Goal: Task Accomplishment & Management: Complete application form

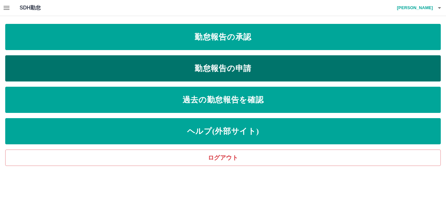
click at [156, 67] on link "勤怠報告の申請" at bounding box center [223, 68] width 436 height 26
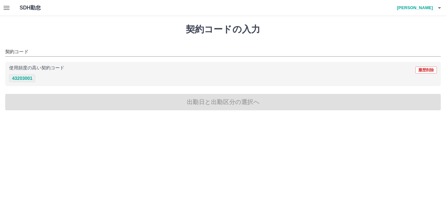
click at [28, 77] on button "43203001" at bounding box center [22, 78] width 26 height 8
type input "********"
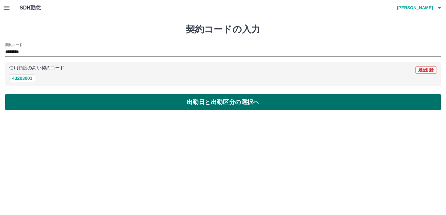
click at [67, 105] on button "出勤日と出勤区分の選択へ" at bounding box center [223, 102] width 436 height 16
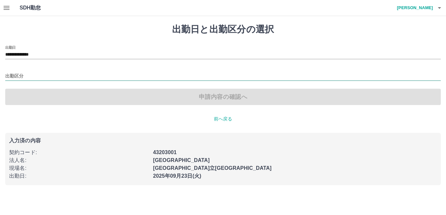
click at [13, 74] on input "出勤区分" at bounding box center [223, 76] width 436 height 8
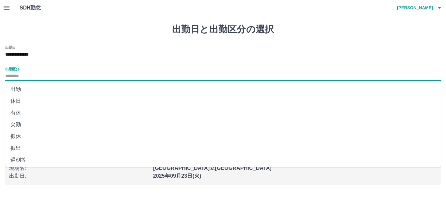
click at [18, 87] on li "出勤" at bounding box center [223, 89] width 436 height 12
type input "**"
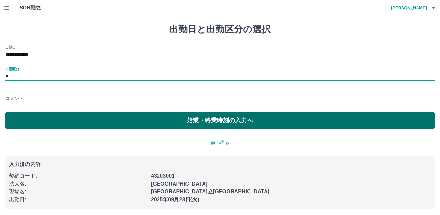
click at [76, 121] on button "始業・終業時刻の入力へ" at bounding box center [220, 120] width 430 height 16
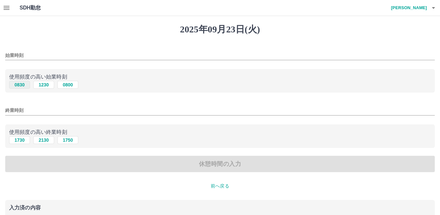
click at [22, 85] on button "0830" at bounding box center [19, 85] width 21 height 8
type input "****"
click at [22, 141] on button "1730" at bounding box center [19, 140] width 21 height 8
type input "****"
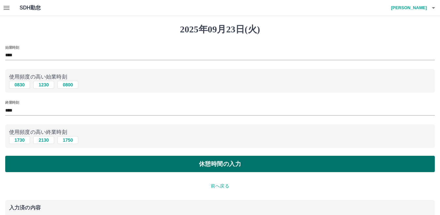
click at [91, 162] on button "休憩時間の入力" at bounding box center [220, 163] width 430 height 16
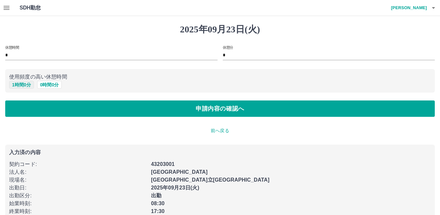
click at [25, 84] on button "1 時間 0 分" at bounding box center [21, 85] width 25 height 8
type input "*"
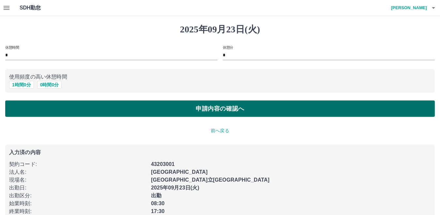
click at [57, 109] on button "申請内容の確認へ" at bounding box center [220, 108] width 430 height 16
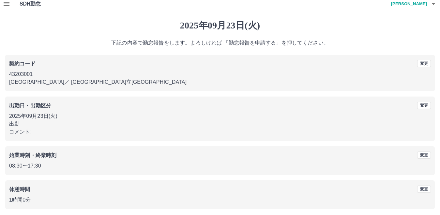
scroll to position [30, 0]
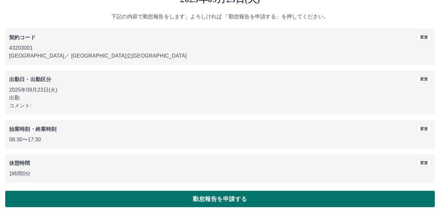
click at [257, 200] on button "勤怠報告を申請する" at bounding box center [220, 198] width 430 height 16
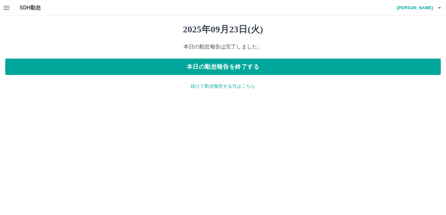
click at [9, 9] on icon "button" at bounding box center [7, 8] width 8 height 8
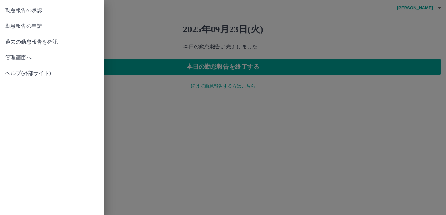
click at [14, 54] on span "管理画面へ" at bounding box center [52, 58] width 94 height 8
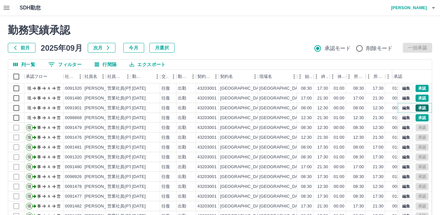
click at [417, 109] on button "承認" at bounding box center [422, 107] width 13 height 7
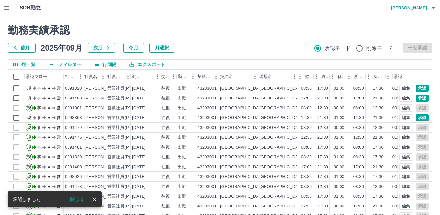
click at [248, 28] on h2 "勤務実績承認" at bounding box center [220, 30] width 425 height 12
click at [433, 9] on icon "button" at bounding box center [434, 8] width 8 height 8
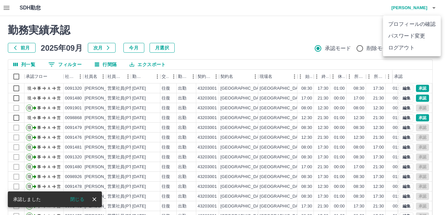
click at [407, 46] on li "ログアウト" at bounding box center [412, 48] width 58 height 12
